Goal: Task Accomplishment & Management: Complete application form

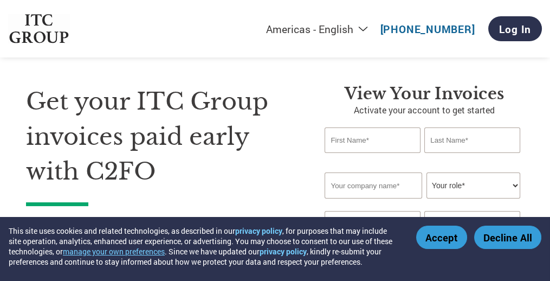
scroll to position [21, 0]
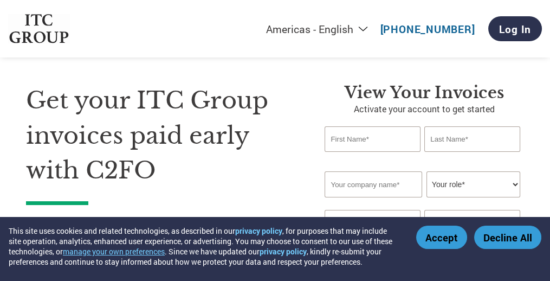
click at [395, 139] on input "text" at bounding box center [372, 138] width 95 height 25
type input "[PERSON_NAME]"
click at [468, 139] on input "Khammam" at bounding box center [471, 138] width 95 height 25
type input "K"
type input "[GEOGRAPHIC_DATA]"
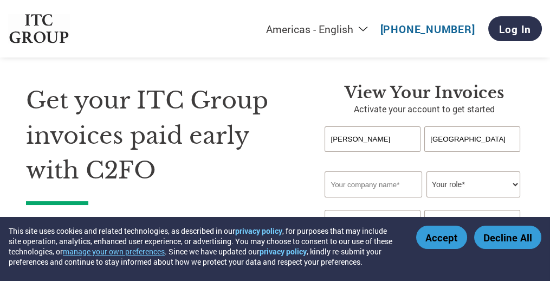
click at [392, 185] on input "text" at bounding box center [374, 184] width 98 height 26
type input "SRI [PERSON_NAME] PACKAGING SYSTEM"
click at [489, 186] on select "Your role* CFO Controller Credit Manager Finance Director Treasurer CEO Preside…" at bounding box center [473, 184] width 94 height 26
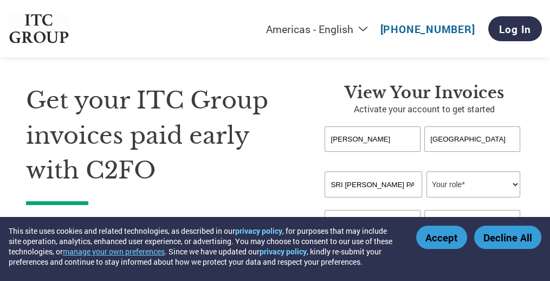
select select "OTHER"
click at [426, 171] on select "Your role* CFO Controller Credit Manager Finance Director Treasurer CEO Preside…" at bounding box center [473, 184] width 94 height 26
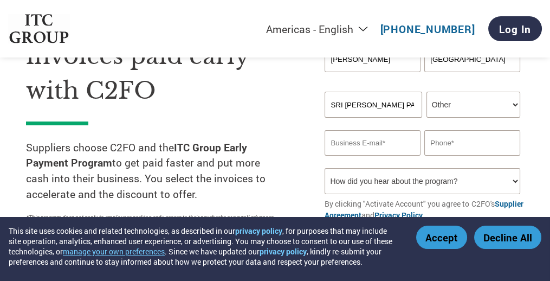
scroll to position [98, 0]
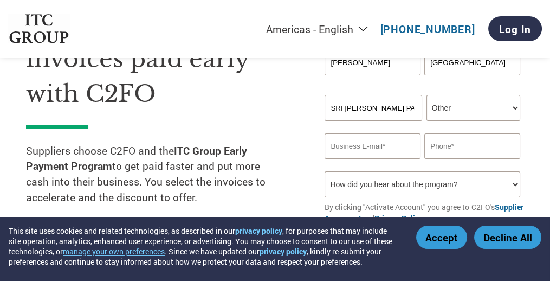
click at [378, 146] on input "email" at bounding box center [372, 145] width 95 height 25
type input "[EMAIL_ADDRESS][DOMAIN_NAME]"
click at [502, 144] on input "text" at bounding box center [471, 145] width 95 height 25
type input "9440622069"
click at [480, 189] on select "How did you hear about the program? Received a letter Email Social Media Online…" at bounding box center [422, 184] width 195 height 26
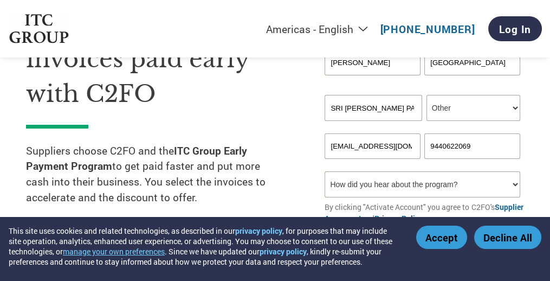
select select "Email"
click at [325, 173] on select "How did you hear about the program? Received a letter Email Social Media Online…" at bounding box center [422, 184] width 195 height 26
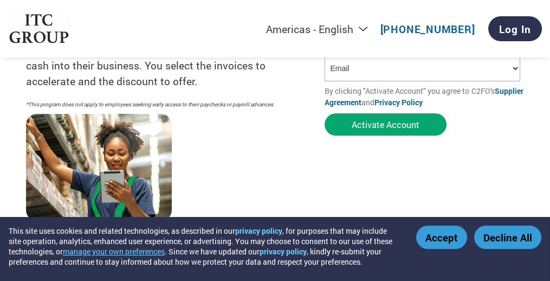
scroll to position [217, 0]
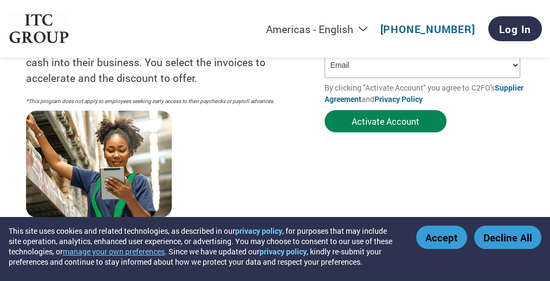
click at [392, 121] on button "Activate Account" at bounding box center [386, 121] width 122 height 22
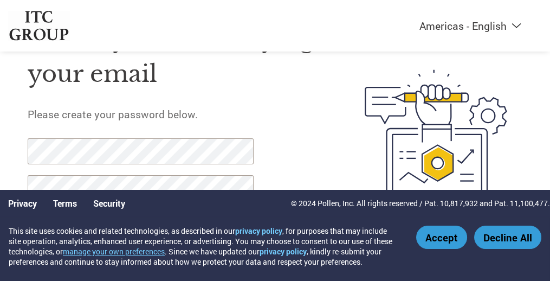
scroll to position [74, 0]
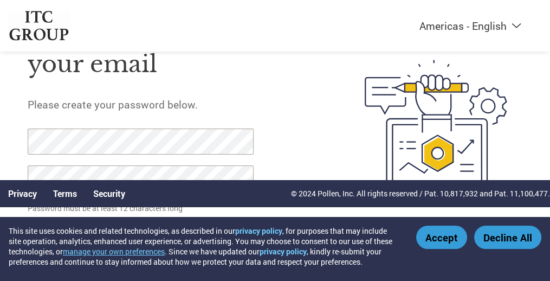
click at [290, 151] on div "Thank you for verifying your email Please create your password below. Password …" at bounding box center [176, 125] width 297 height 258
click at [329, 143] on div at bounding box center [424, 125] width 198 height 258
click at [446, 234] on button "Accept" at bounding box center [441, 236] width 51 height 23
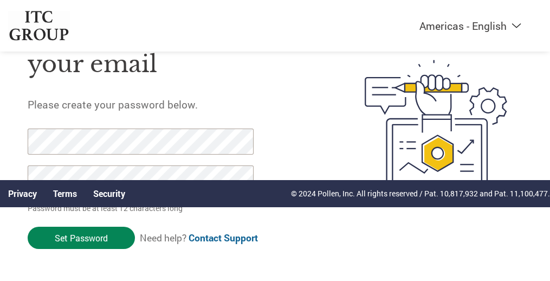
click at [92, 235] on input "Set Password" at bounding box center [81, 238] width 107 height 22
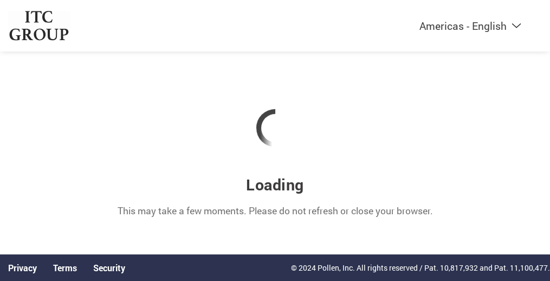
scroll to position [0, 0]
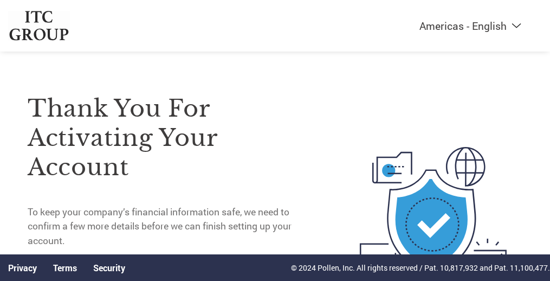
click at [323, 108] on div at bounding box center [409, 214] width 228 height 288
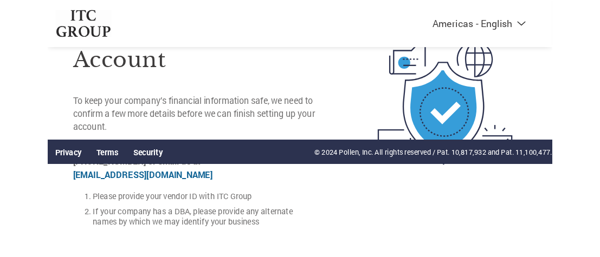
scroll to position [102, 0]
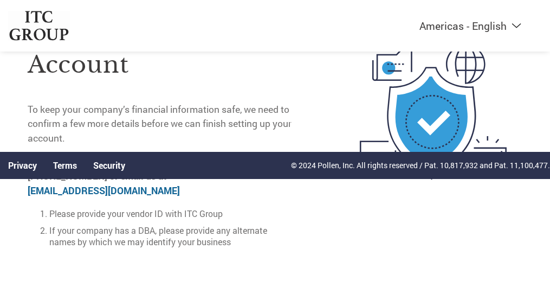
click at [295, 212] on div at bounding box center [409, 112] width 228 height 288
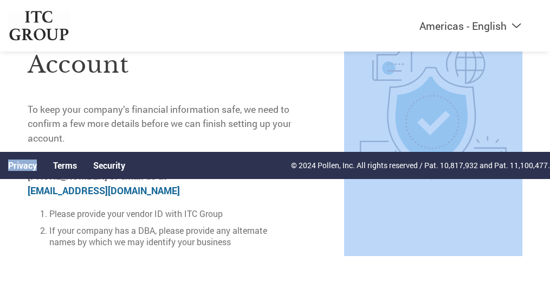
click at [295, 212] on div at bounding box center [409, 112] width 228 height 288
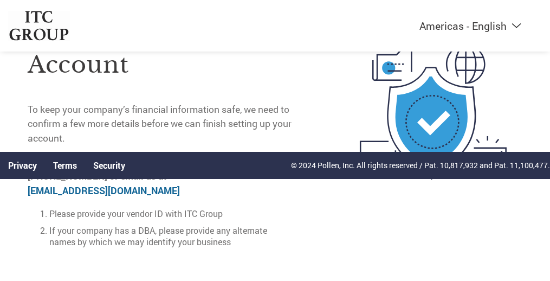
click at [264, 218] on ol "Please provide your vendor ID with ITC Group If your company has a DBA, please …" at bounding box center [161, 228] width 267 height 40
click at [121, 189] on link "on-boarding@c2fo.com" at bounding box center [104, 190] width 152 height 12
click at [447, 222] on img at bounding box center [433, 112] width 178 height 288
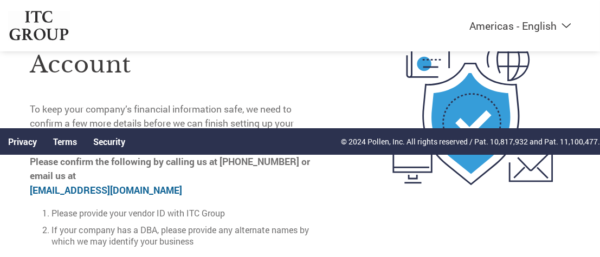
click at [350, 180] on div at bounding box center [445, 112] width 248 height 288
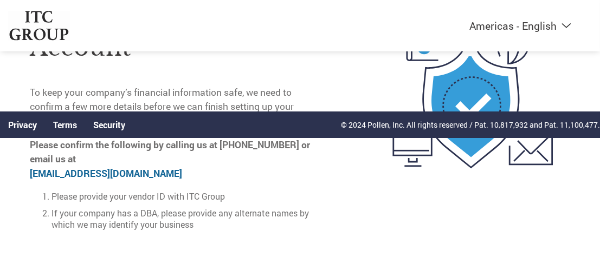
scroll to position [126, 0]
